Goal: Navigation & Orientation: Understand site structure

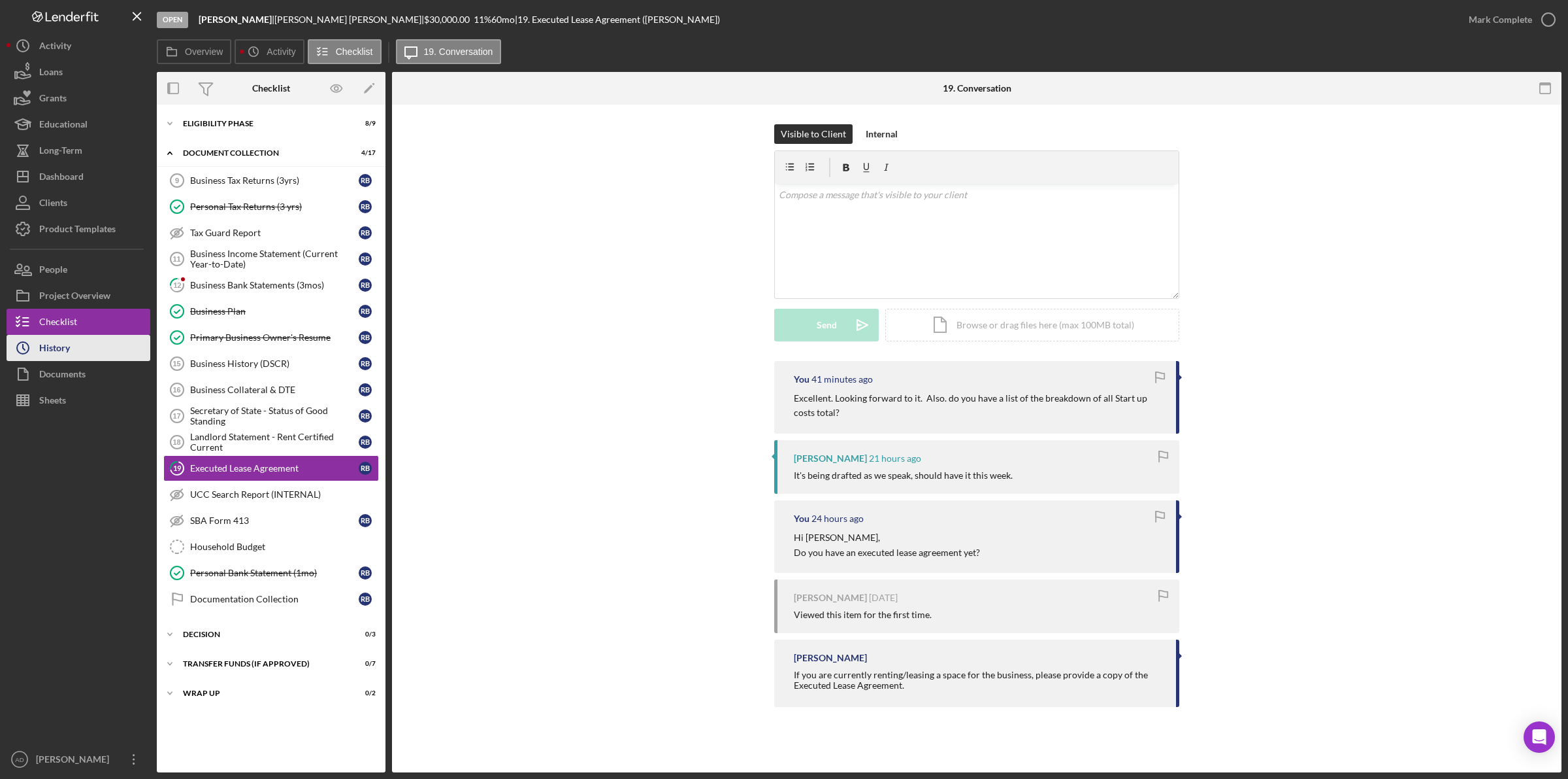
click at [66, 345] on div "History" at bounding box center [55, 349] width 31 height 30
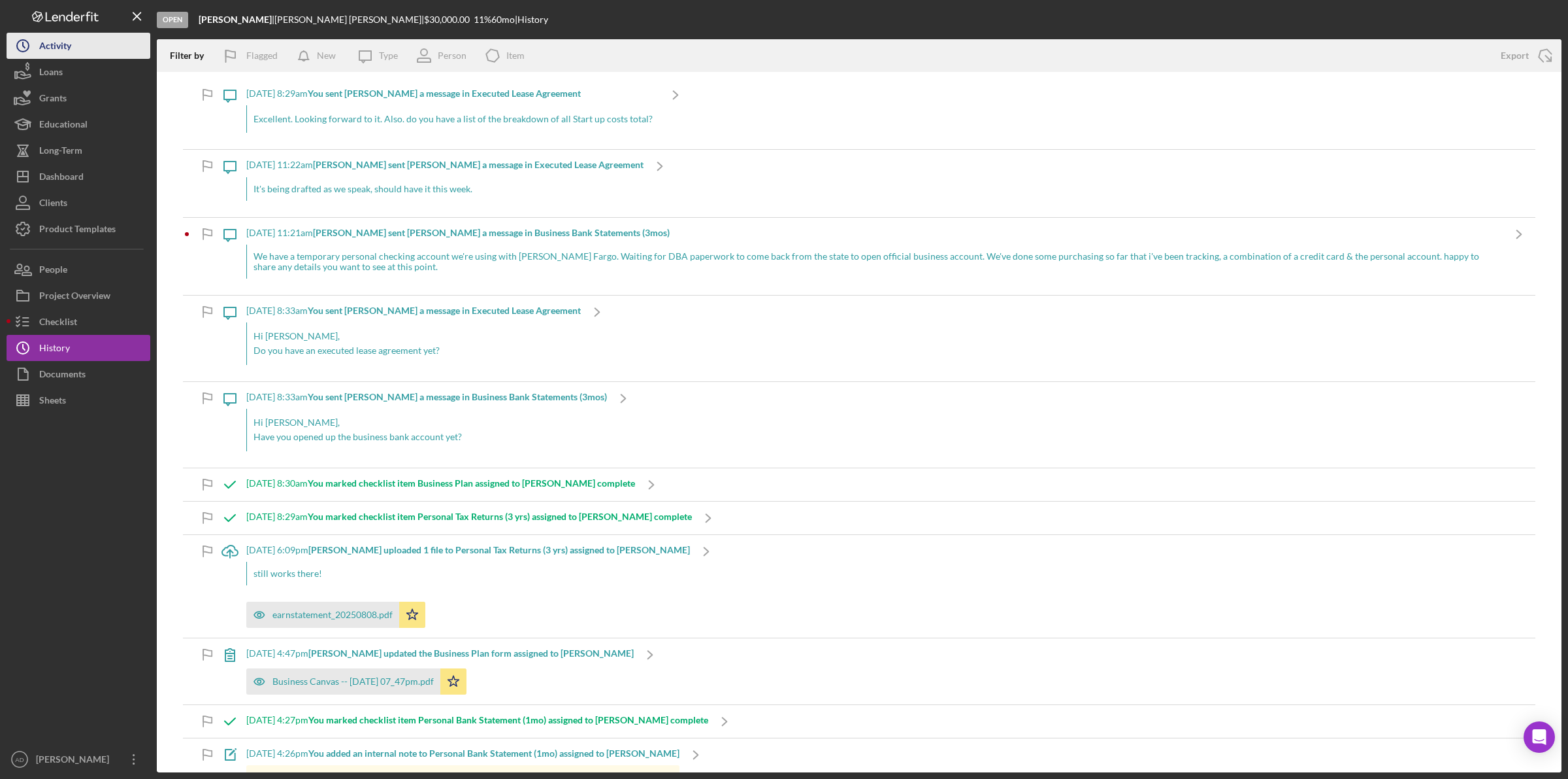
click at [70, 38] on div "Activity" at bounding box center [55, 47] width 32 height 30
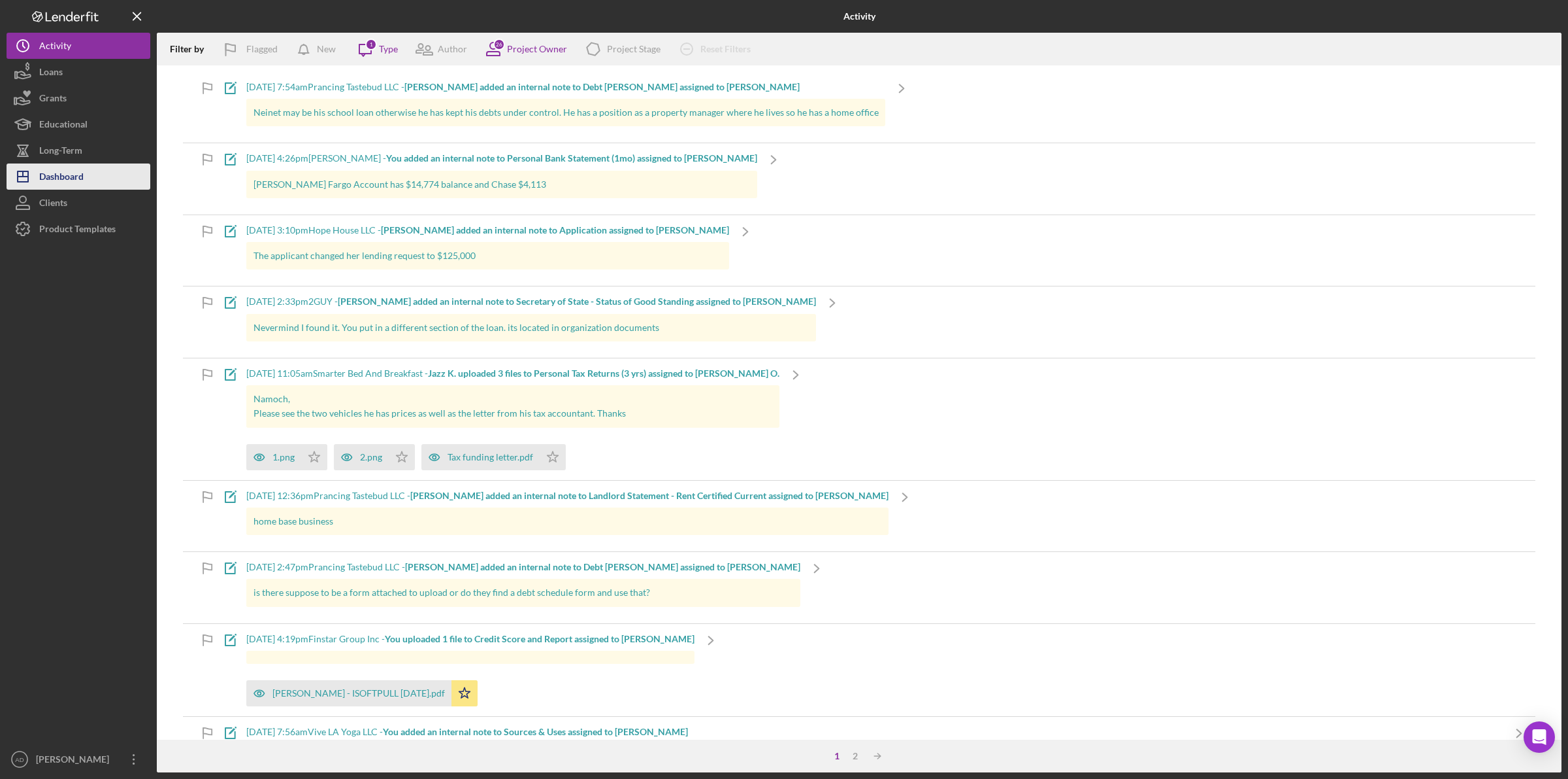
click at [74, 176] on div "Dashboard" at bounding box center [62, 178] width 44 height 30
